Goal: Navigation & Orientation: Find specific page/section

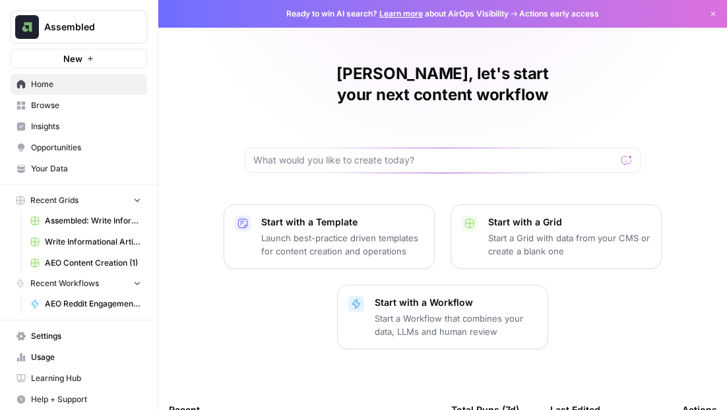
click at [57, 169] on span "Your Data" at bounding box center [86, 169] width 110 height 12
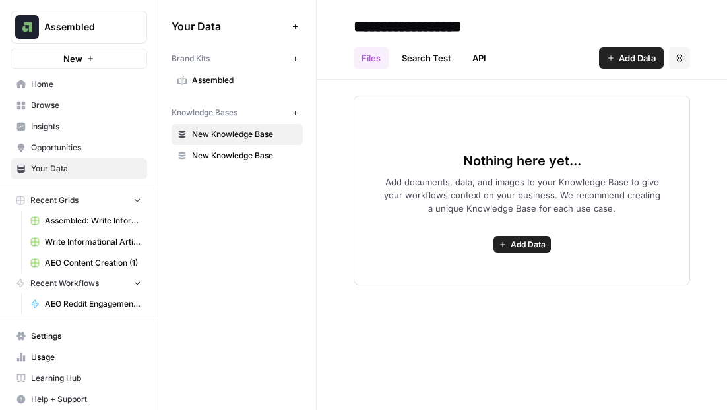
click at [53, 146] on span "Opportunities" at bounding box center [86, 148] width 110 height 12
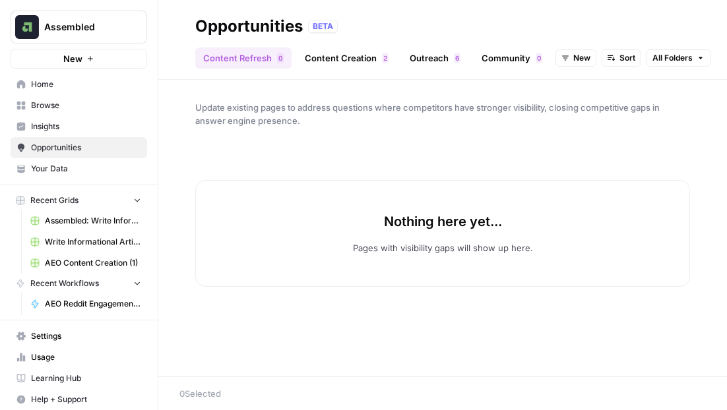
click at [48, 129] on span "Insights" at bounding box center [86, 127] width 110 height 12
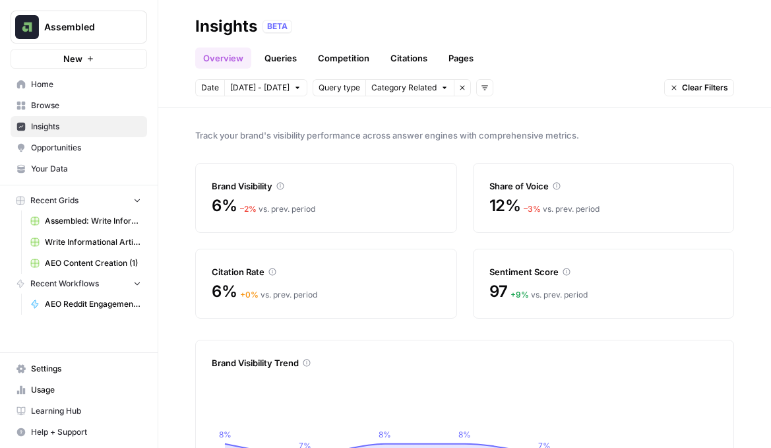
click at [343, 60] on link "Competition" at bounding box center [343, 57] width 67 height 21
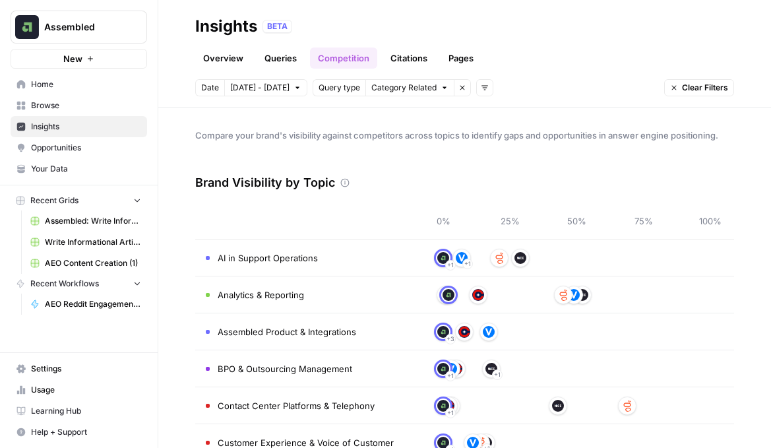
click at [94, 33] on span "Assembled" at bounding box center [84, 26] width 80 height 13
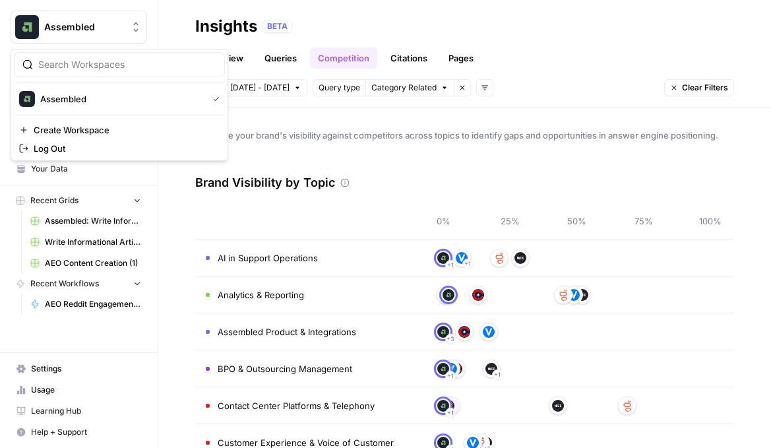
click at [94, 33] on span "Assembled" at bounding box center [84, 26] width 80 height 13
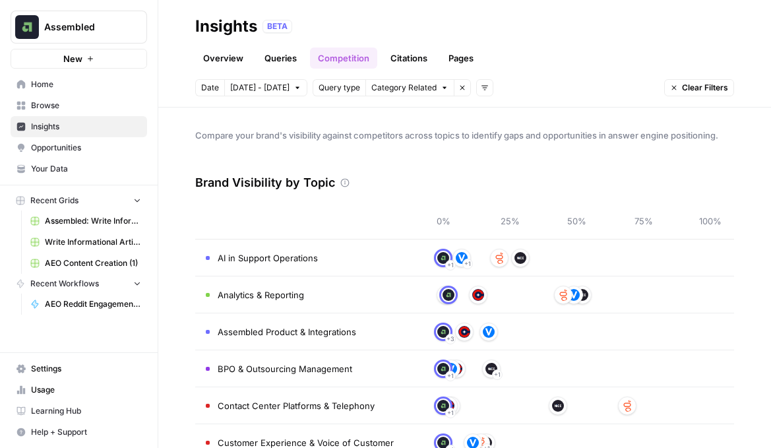
click at [86, 56] on icon "button" at bounding box center [90, 59] width 8 height 8
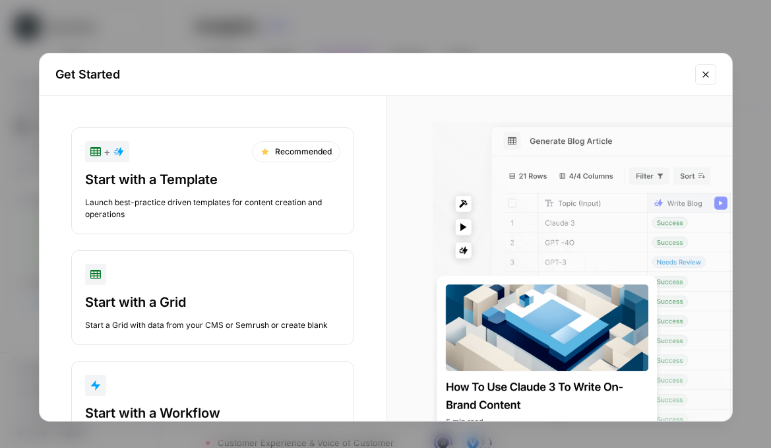
click at [701, 83] on button "Close modal" at bounding box center [705, 74] width 21 height 21
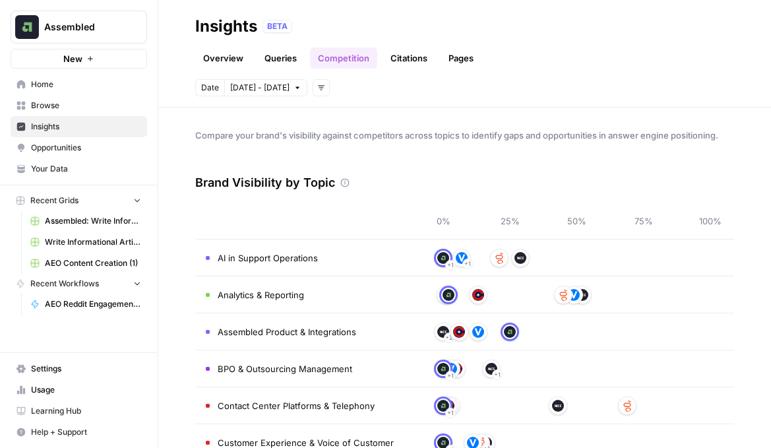
click at [67, 163] on span "Your Data" at bounding box center [86, 169] width 110 height 12
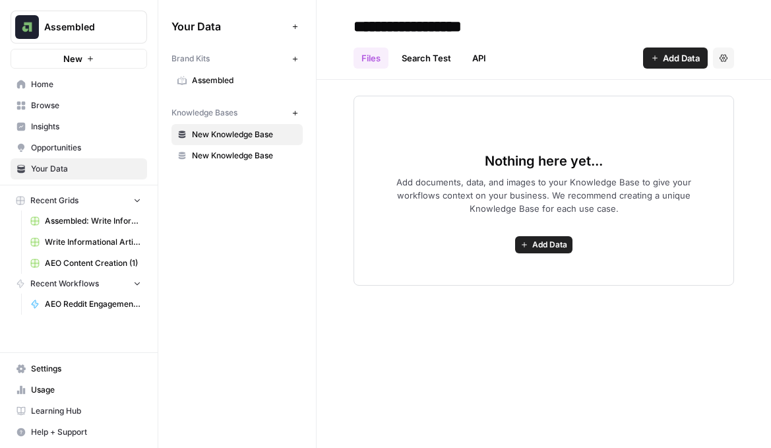
click at [55, 82] on span "Home" at bounding box center [86, 84] width 110 height 12
